Goal: Information Seeking & Learning: Learn about a topic

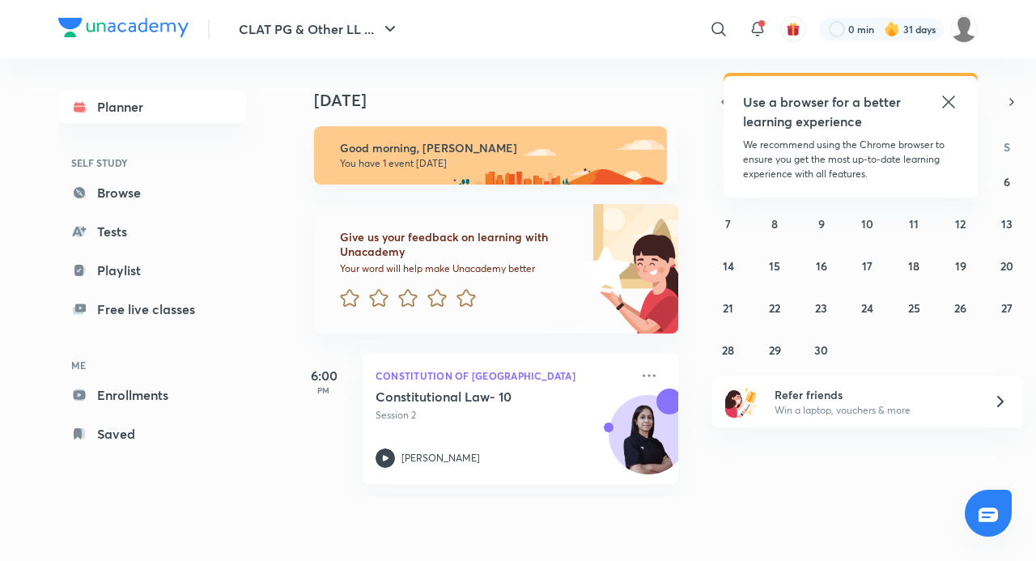
click at [954, 101] on icon at bounding box center [948, 101] width 19 height 19
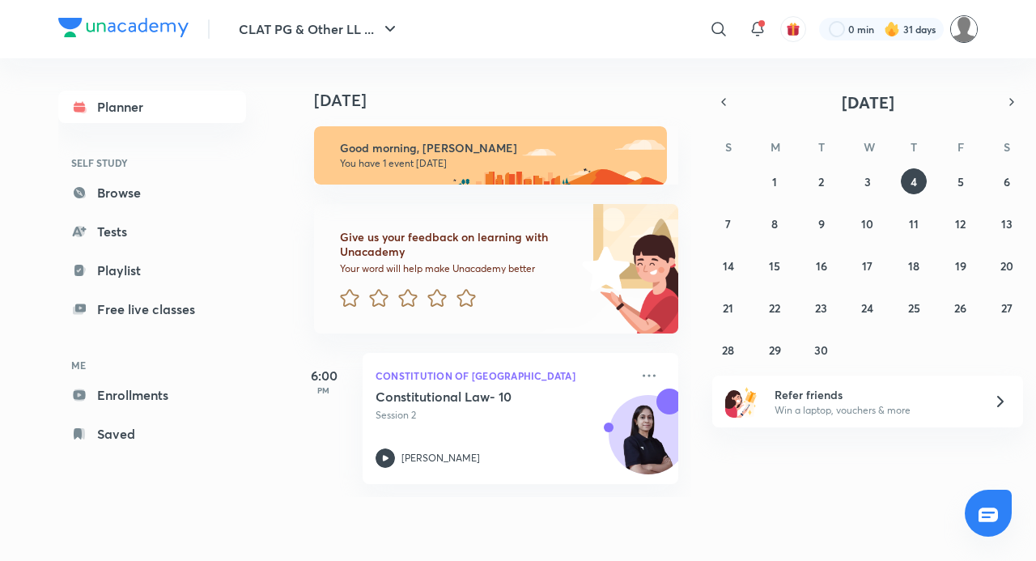
click at [963, 25] on img at bounding box center [964, 29] width 28 height 28
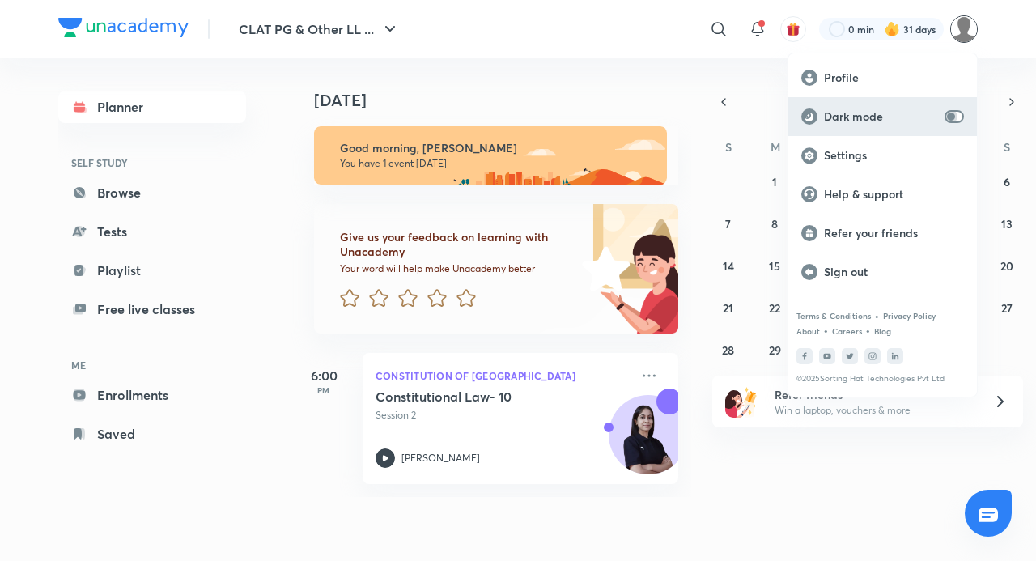
click at [956, 113] on input "checkbox" at bounding box center [951, 116] width 39 height 13
checkbox input "true"
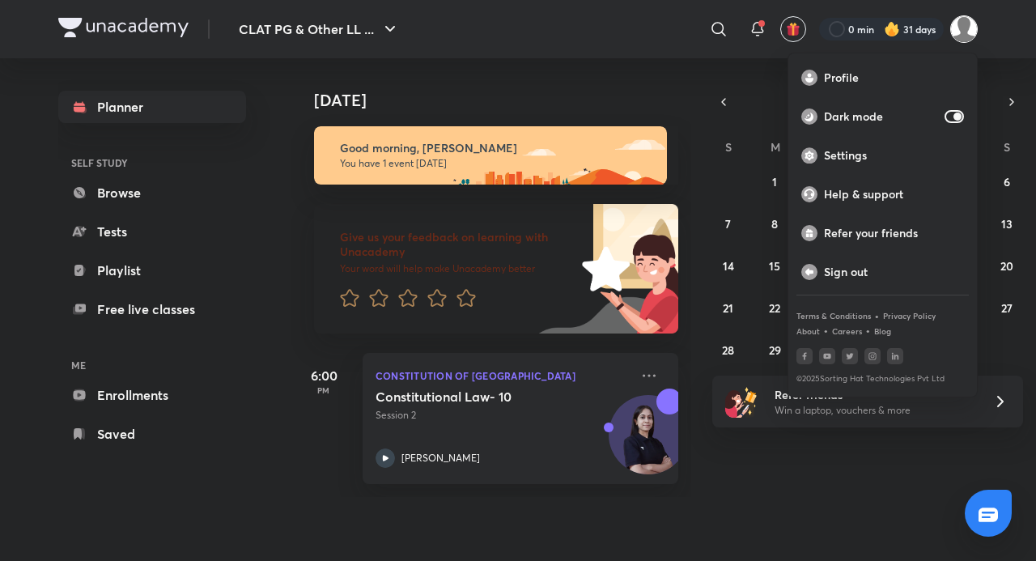
click at [883, 492] on div at bounding box center [518, 280] width 1036 height 561
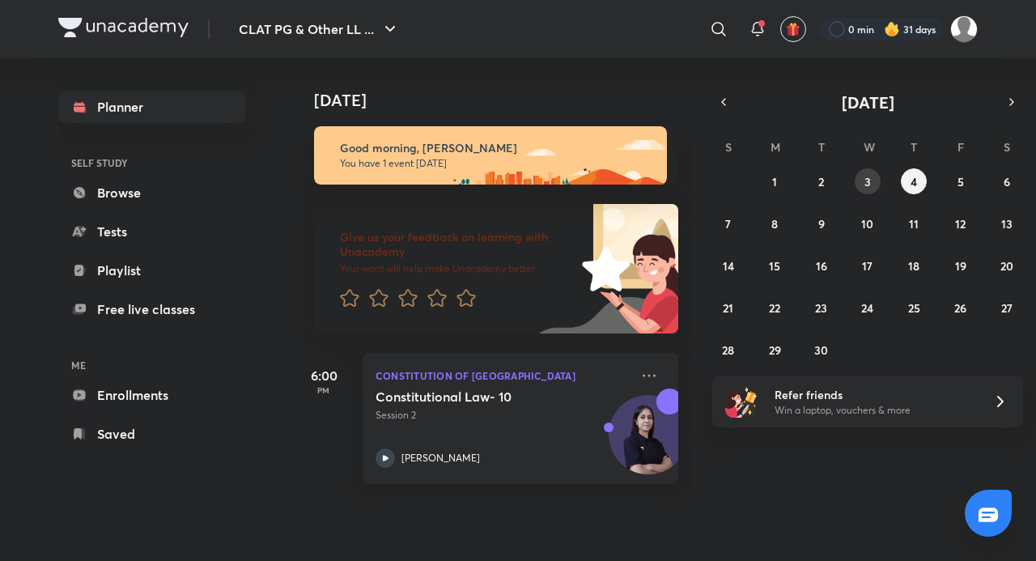
click at [867, 181] on abbr "3" at bounding box center [868, 181] width 6 height 15
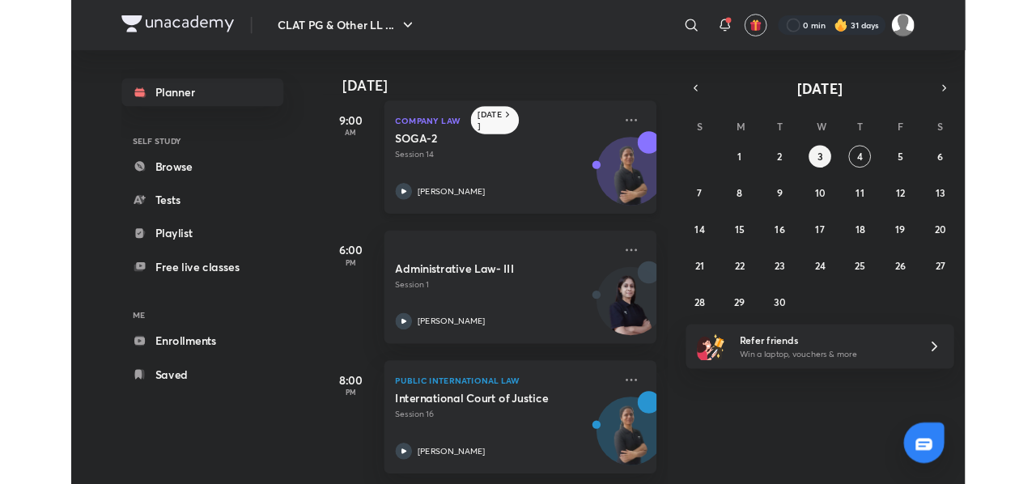
scroll to position [26, 0]
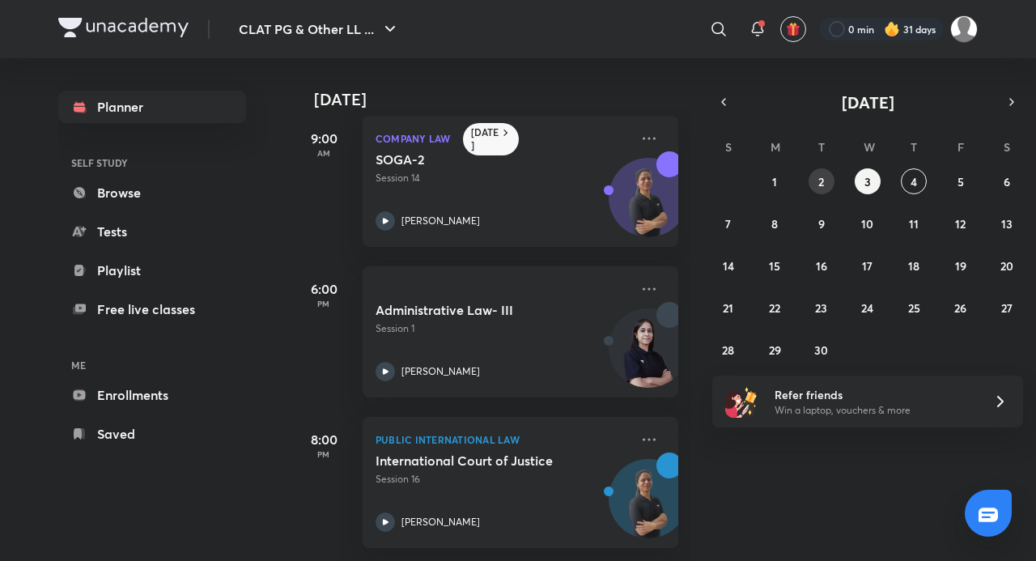
click at [831, 179] on button "2" at bounding box center [822, 181] width 26 height 26
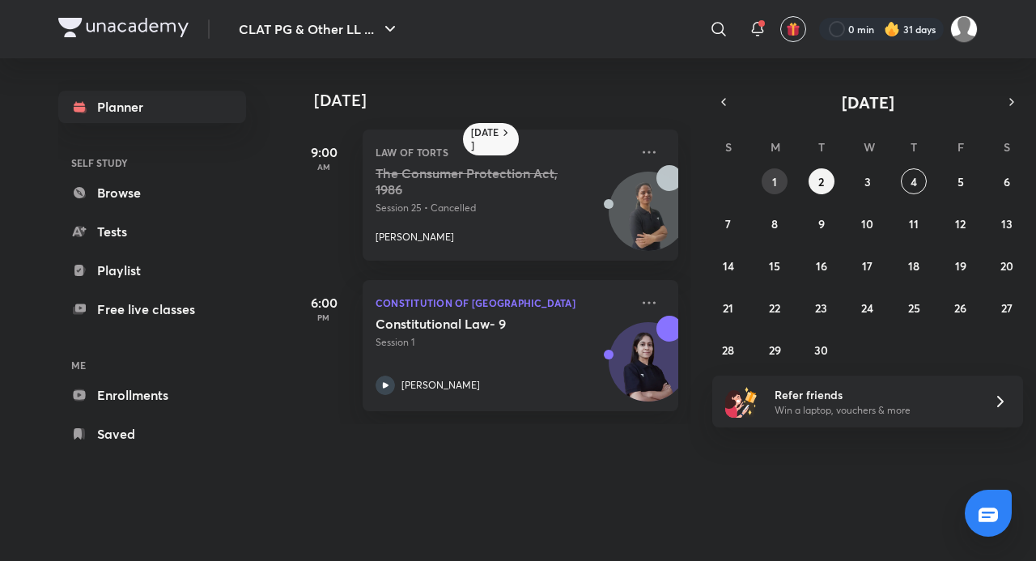
click at [777, 183] on button "1" at bounding box center [775, 181] width 26 height 26
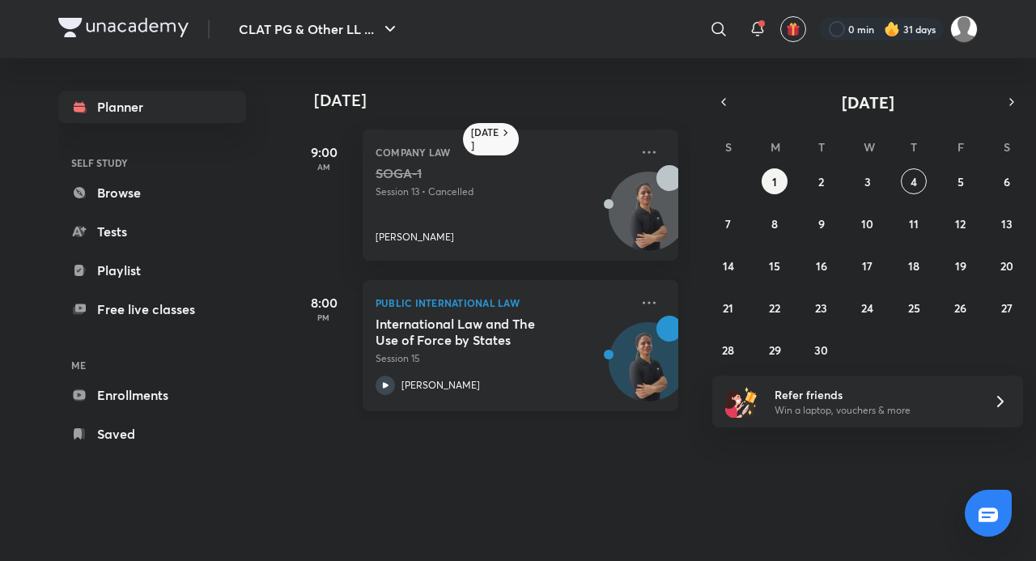
click at [421, 380] on p "Anuja Chaturvedi" at bounding box center [441, 385] width 79 height 15
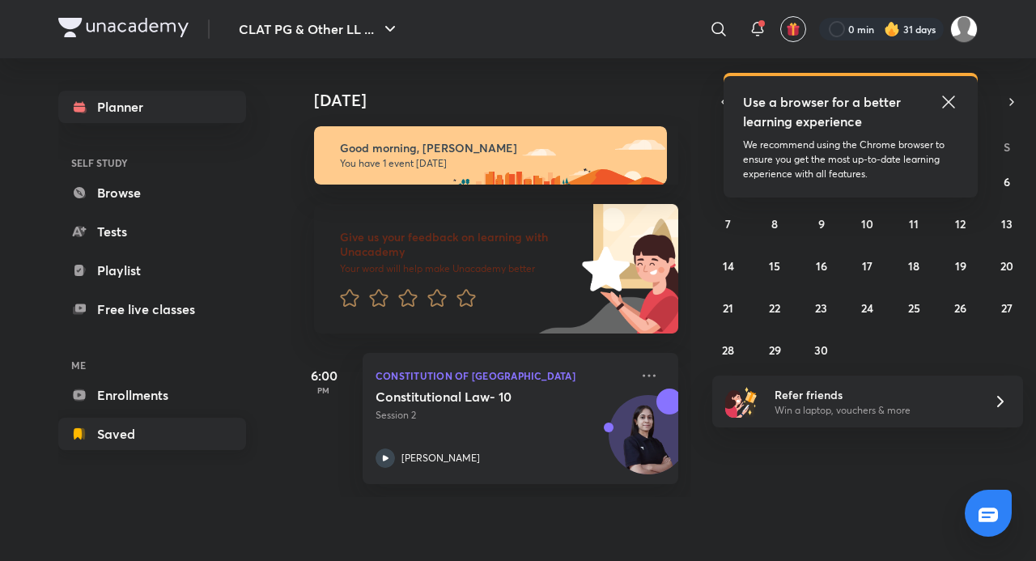
click at [134, 439] on link "Saved" at bounding box center [152, 434] width 188 height 32
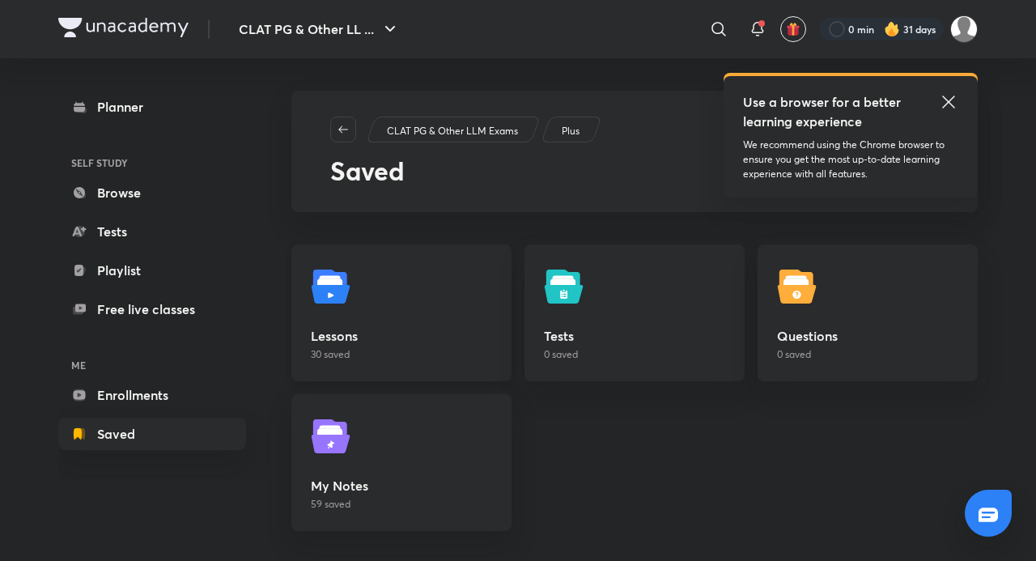
click at [443, 283] on link "Lessons 30 saved" at bounding box center [401, 312] width 220 height 137
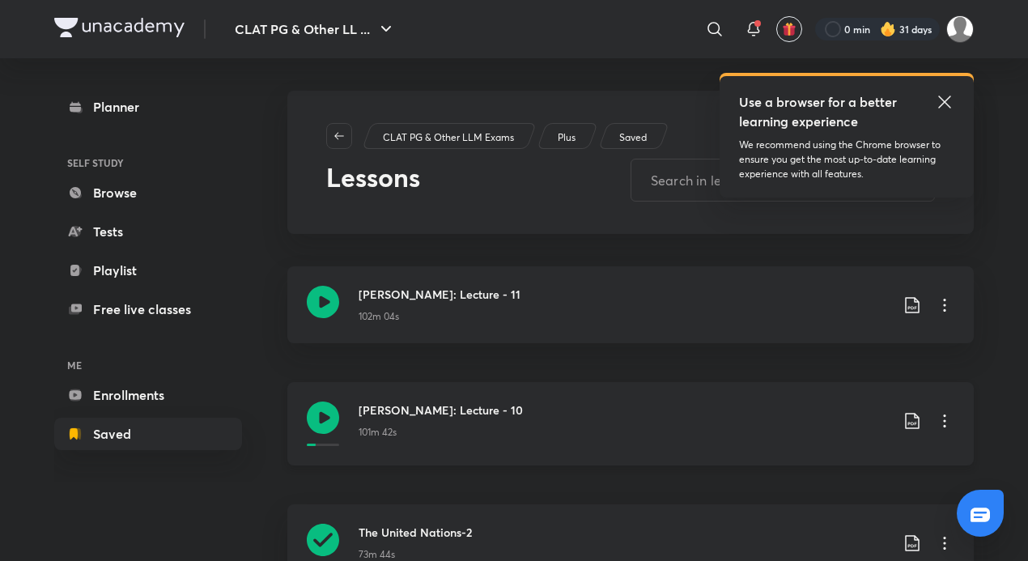
click at [312, 421] on icon at bounding box center [323, 418] width 32 height 32
